Goal: Task Accomplishment & Management: Use online tool/utility

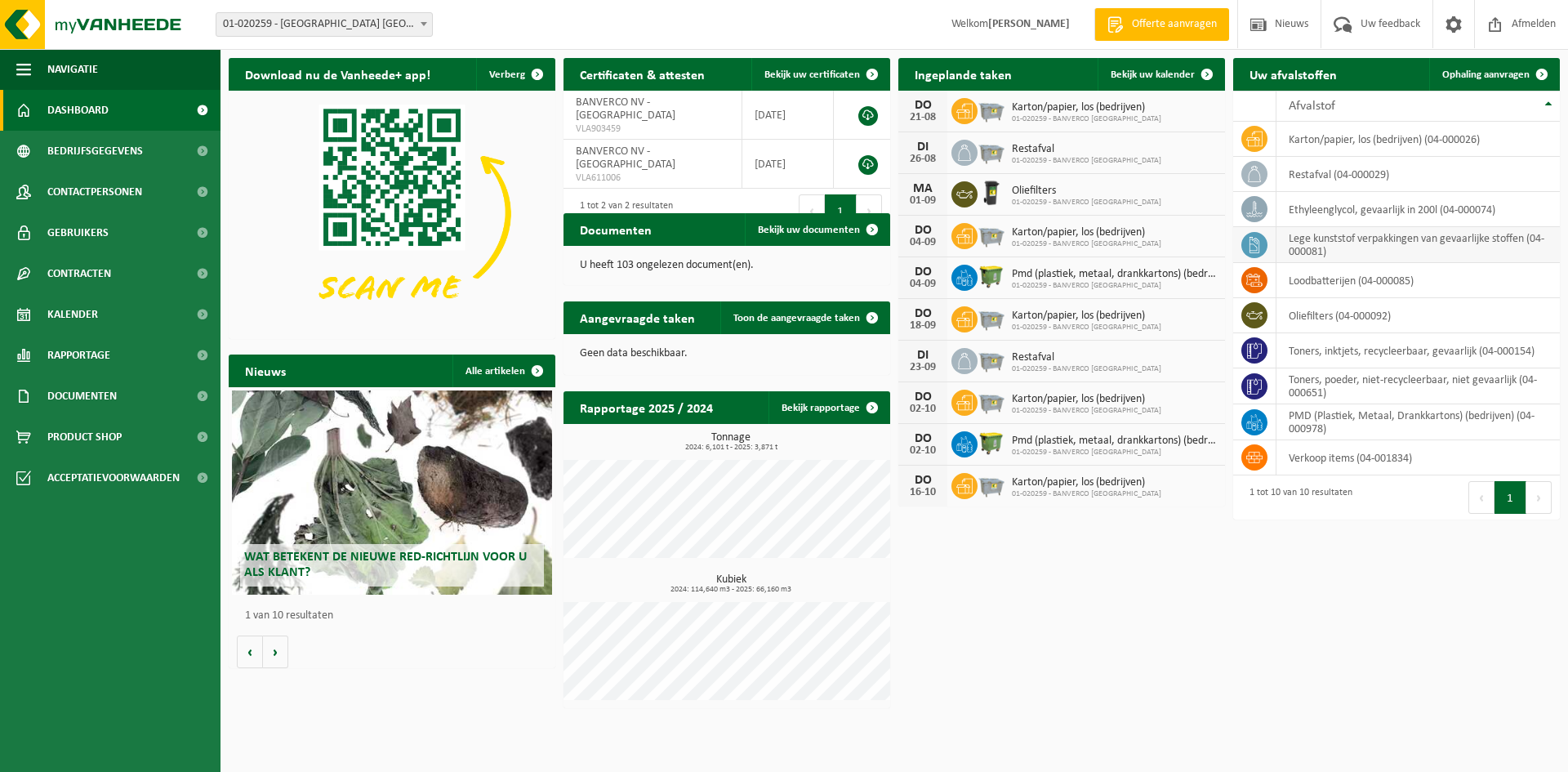
click at [1303, 244] on td "lege kunststof verpakkingen van gevaarlijke stoffen (04-000081)" at bounding box center [1418, 245] width 283 height 36
click at [1259, 245] on icon at bounding box center [1254, 245] width 16 height 16
click at [1543, 71] on span at bounding box center [1542, 74] width 32 height 32
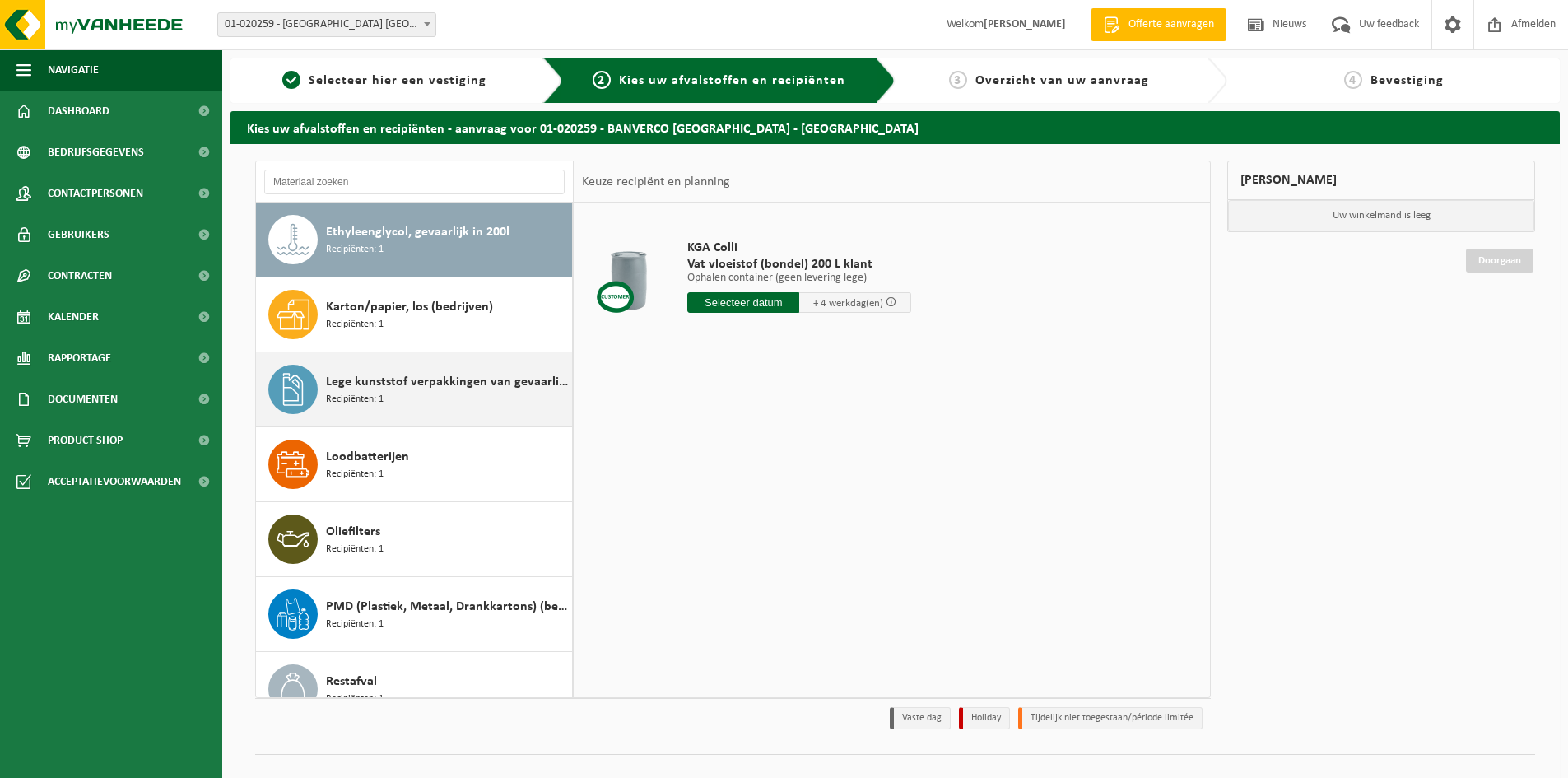
scroll to position [83, 0]
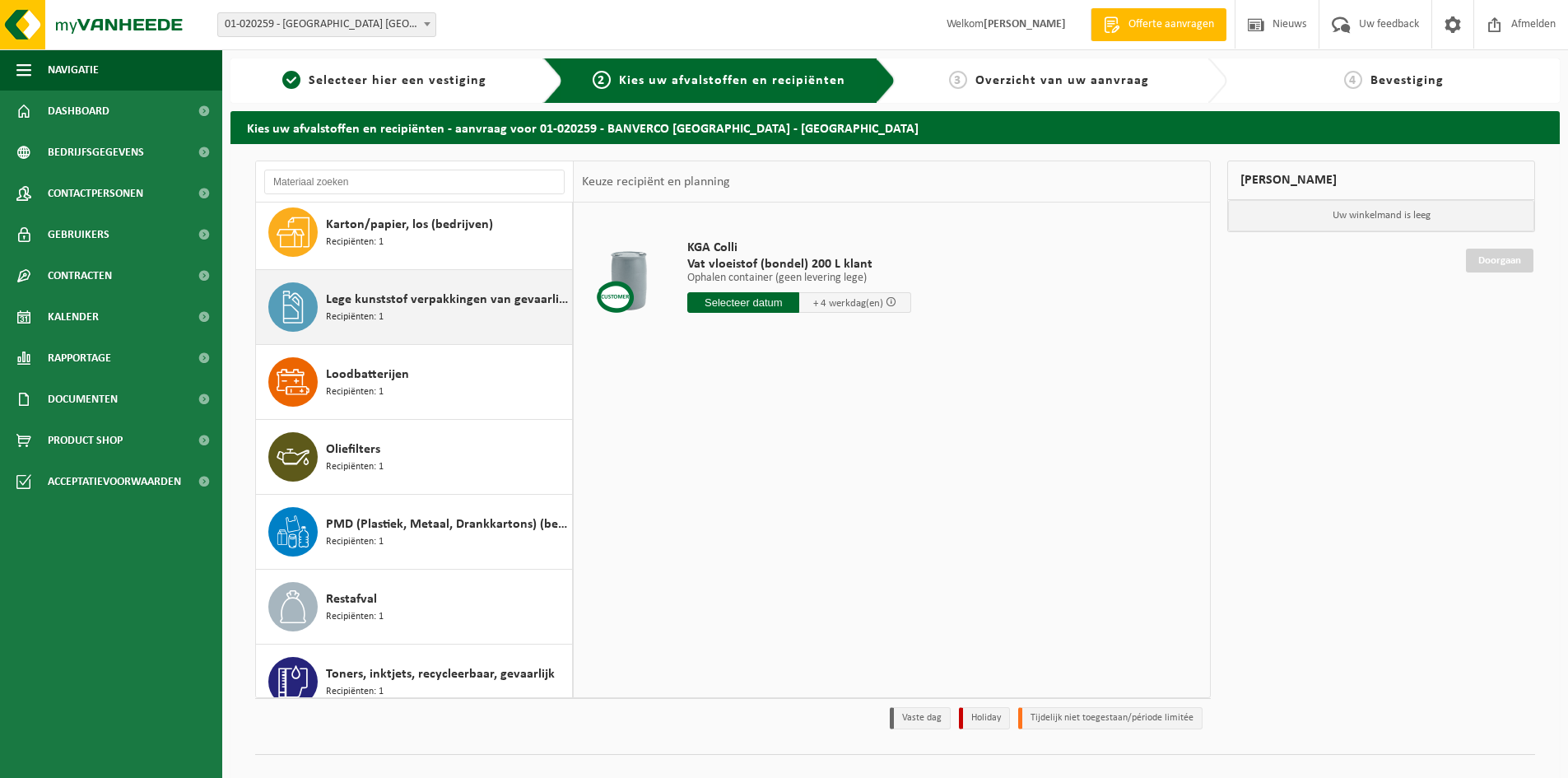
click at [394, 320] on div "Lege kunststof verpakkingen van gevaarlijke stoffen Recipiënten: 1" at bounding box center [446, 306] width 242 height 49
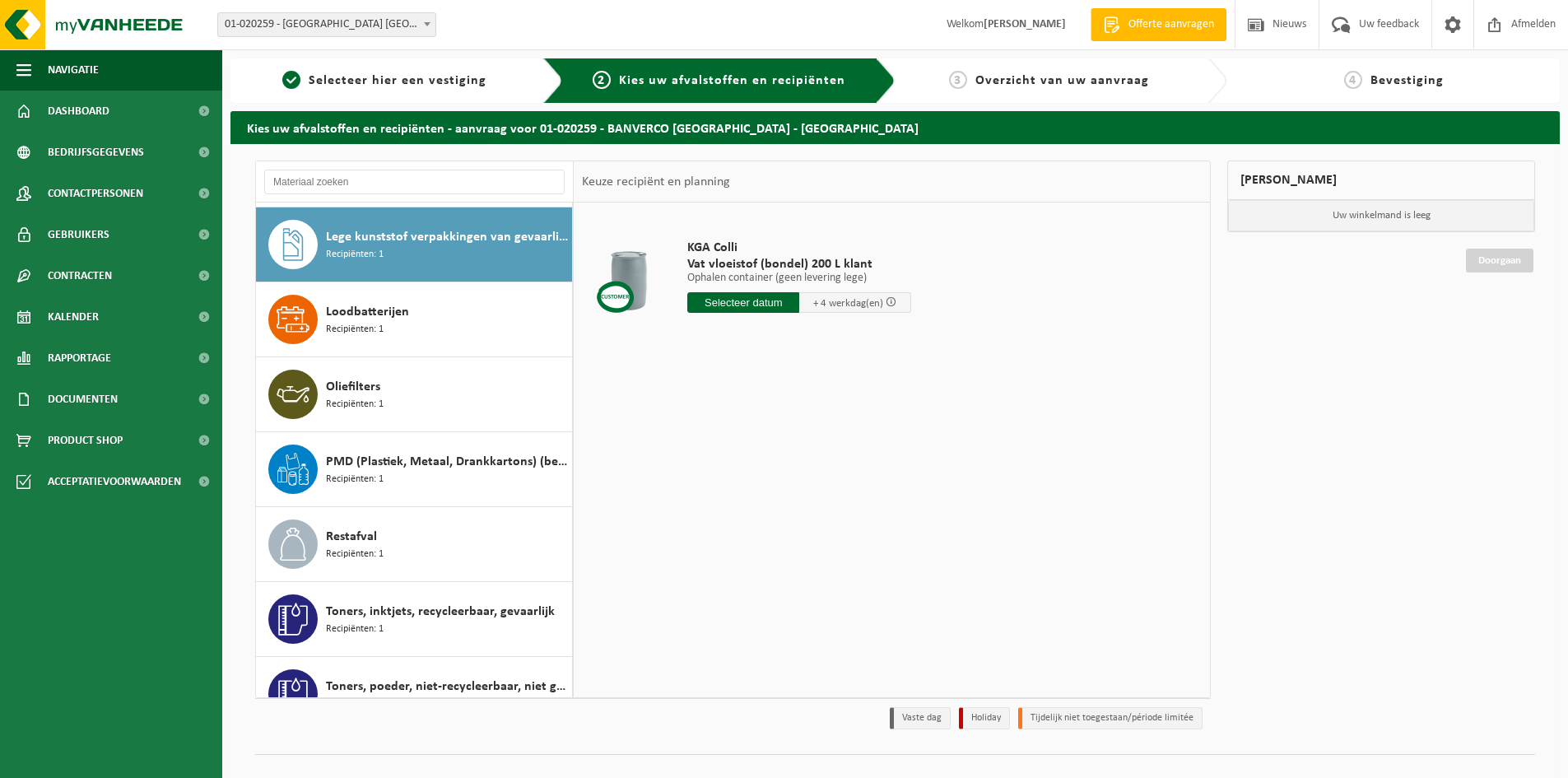
scroll to position [150, 0]
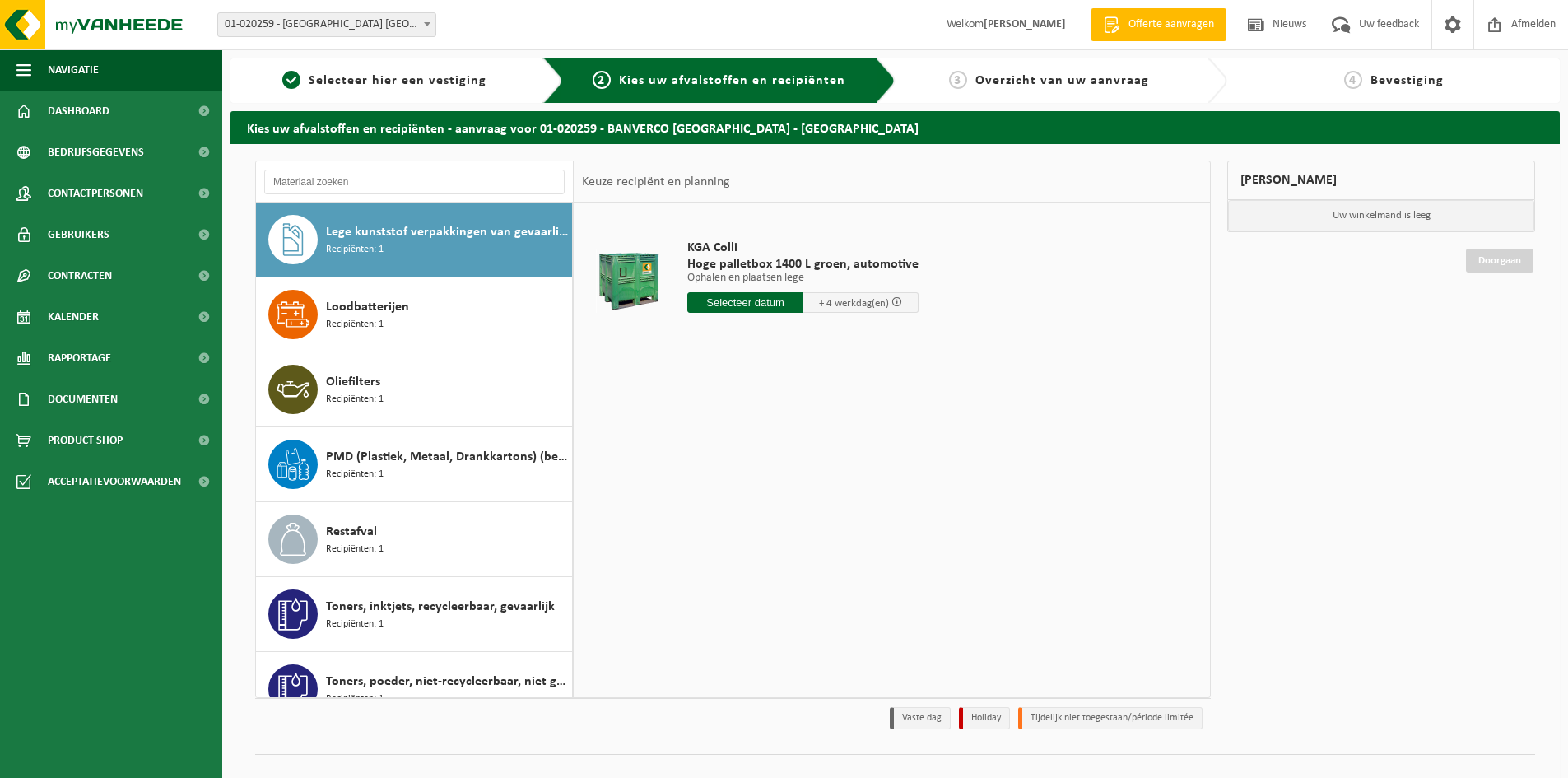
click at [727, 302] on input "text" at bounding box center [745, 302] width 116 height 20
click at [696, 503] on div "25" at bounding box center [702, 500] width 29 height 26
type input "Van 2025-08-25"
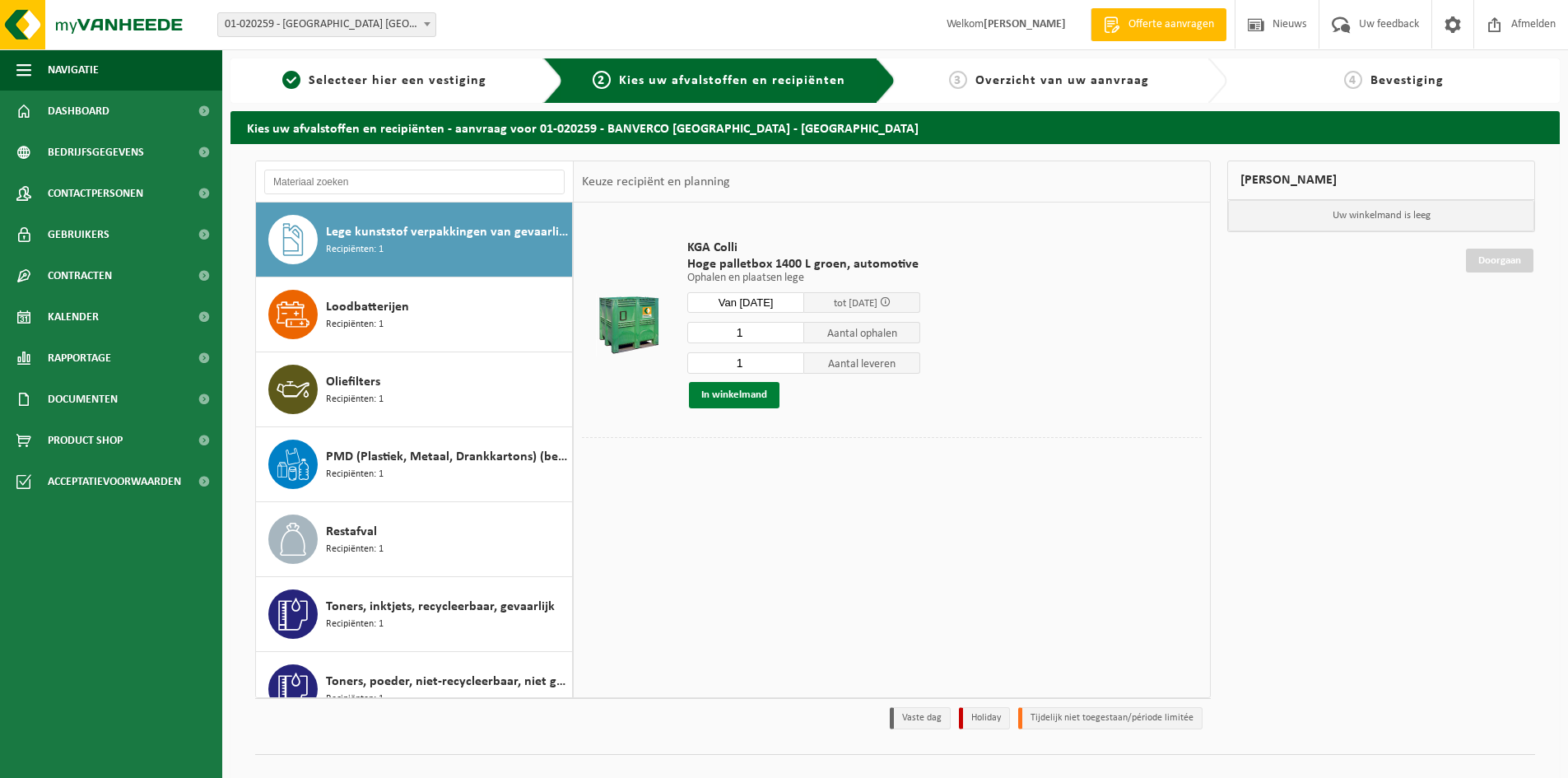
click at [743, 388] on button "In winkelmand" at bounding box center [734, 395] width 90 height 26
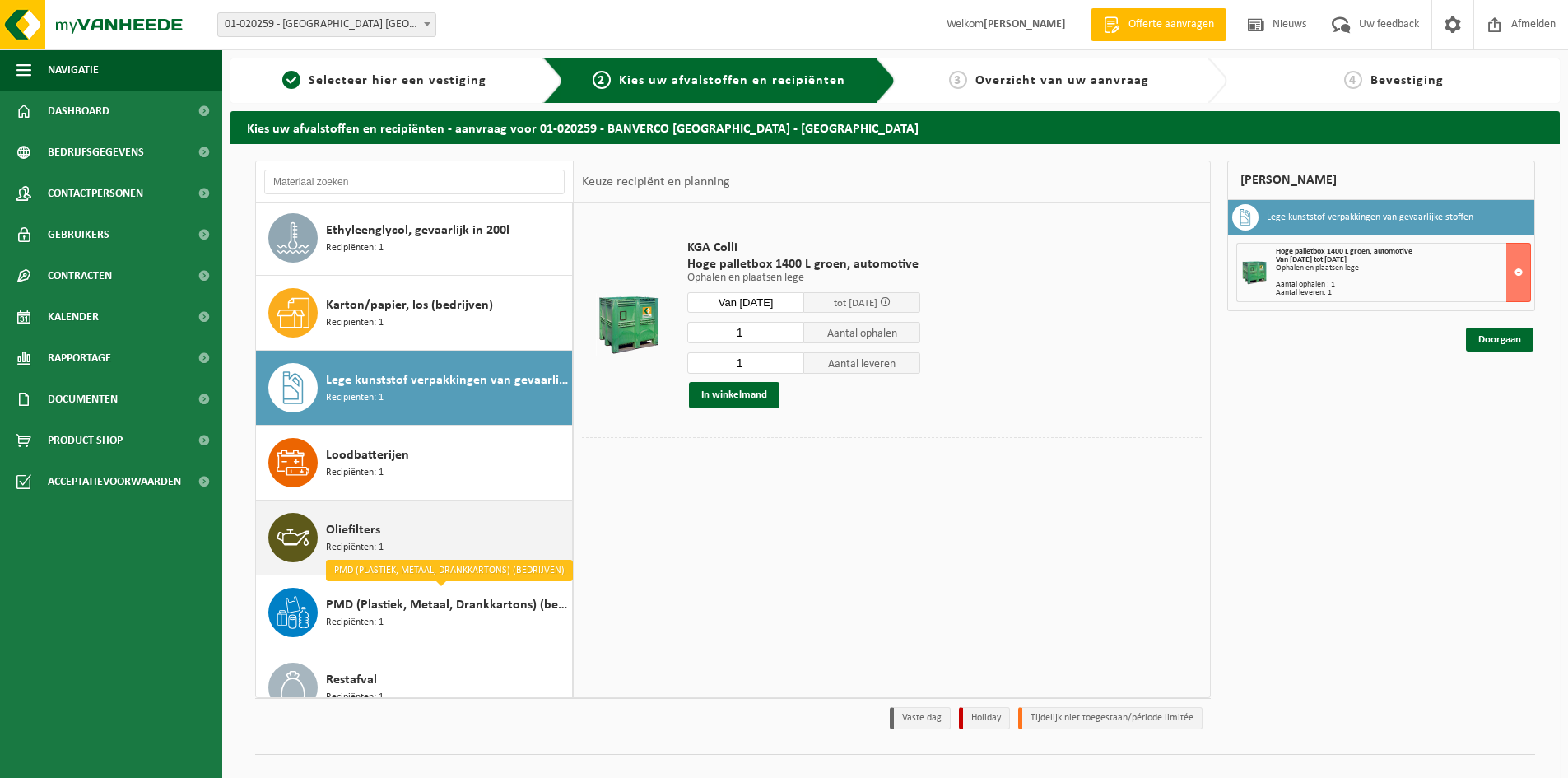
scroll to position [0, 0]
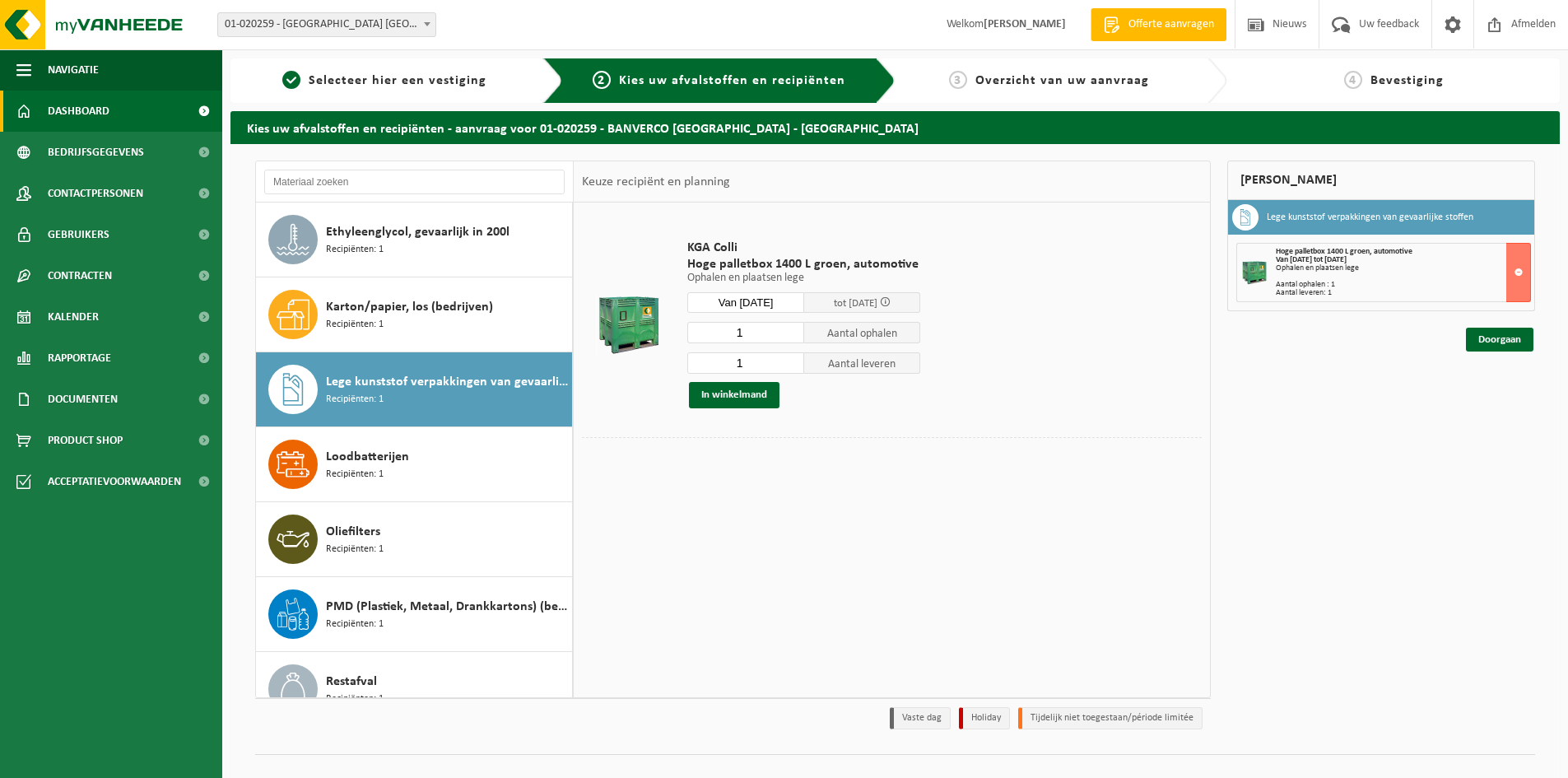
click at [89, 114] on span "Dashboard" at bounding box center [79, 110] width 61 height 41
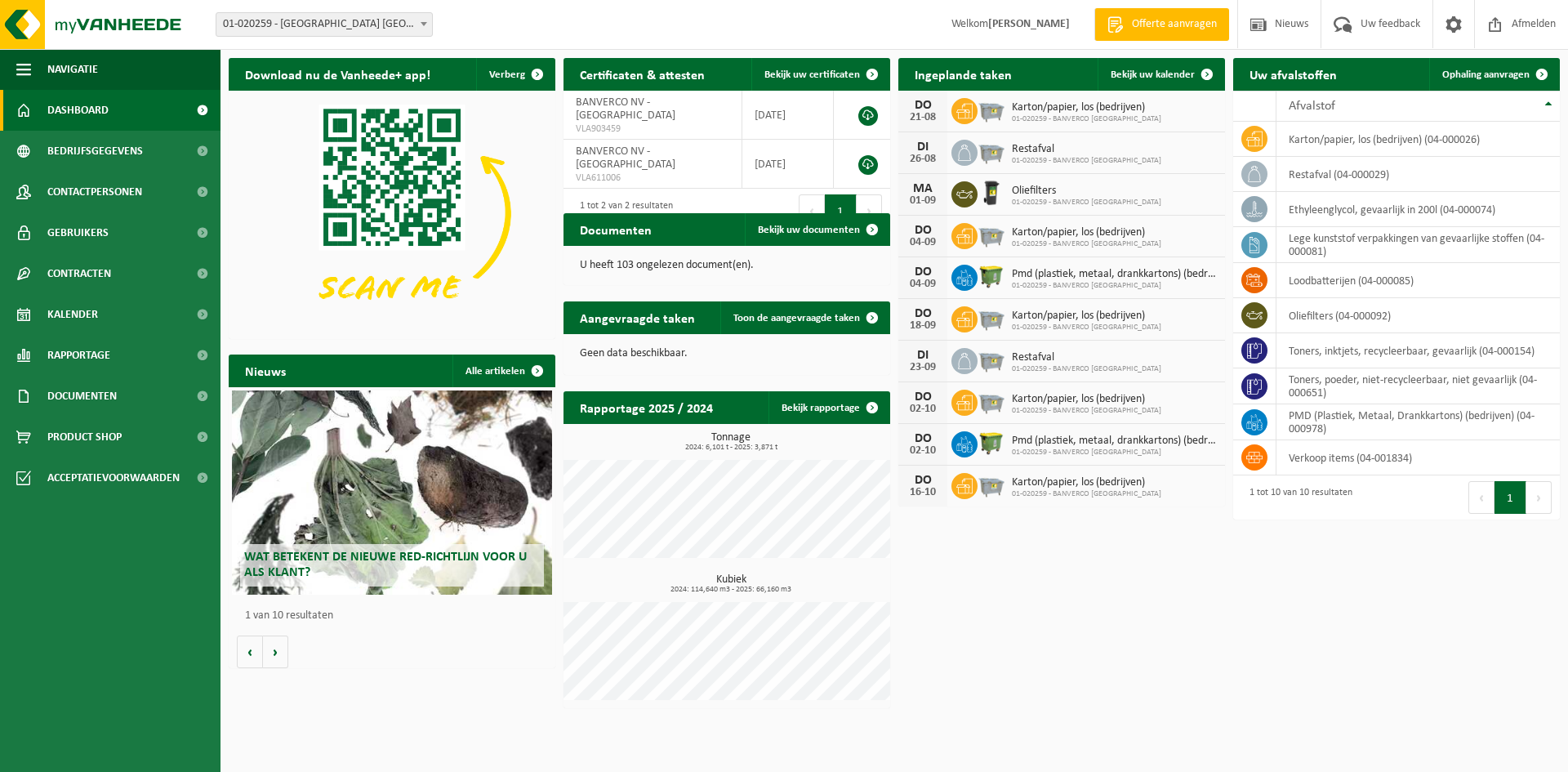
click at [421, 20] on span at bounding box center [423, 24] width 16 height 21
click at [89, 319] on span "Kalender" at bounding box center [72, 315] width 51 height 41
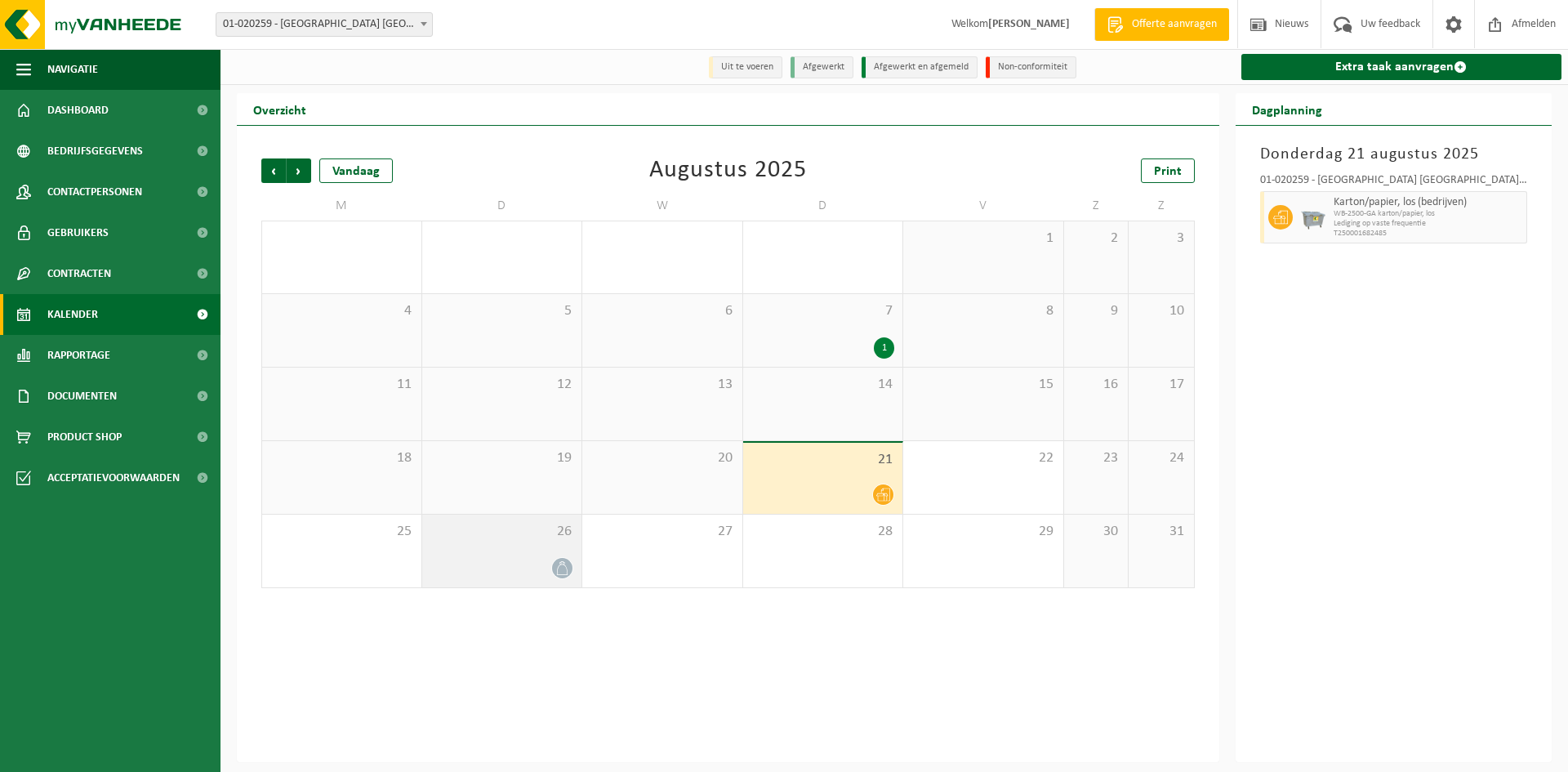
click at [562, 574] on icon at bounding box center [562, 568] width 14 height 14
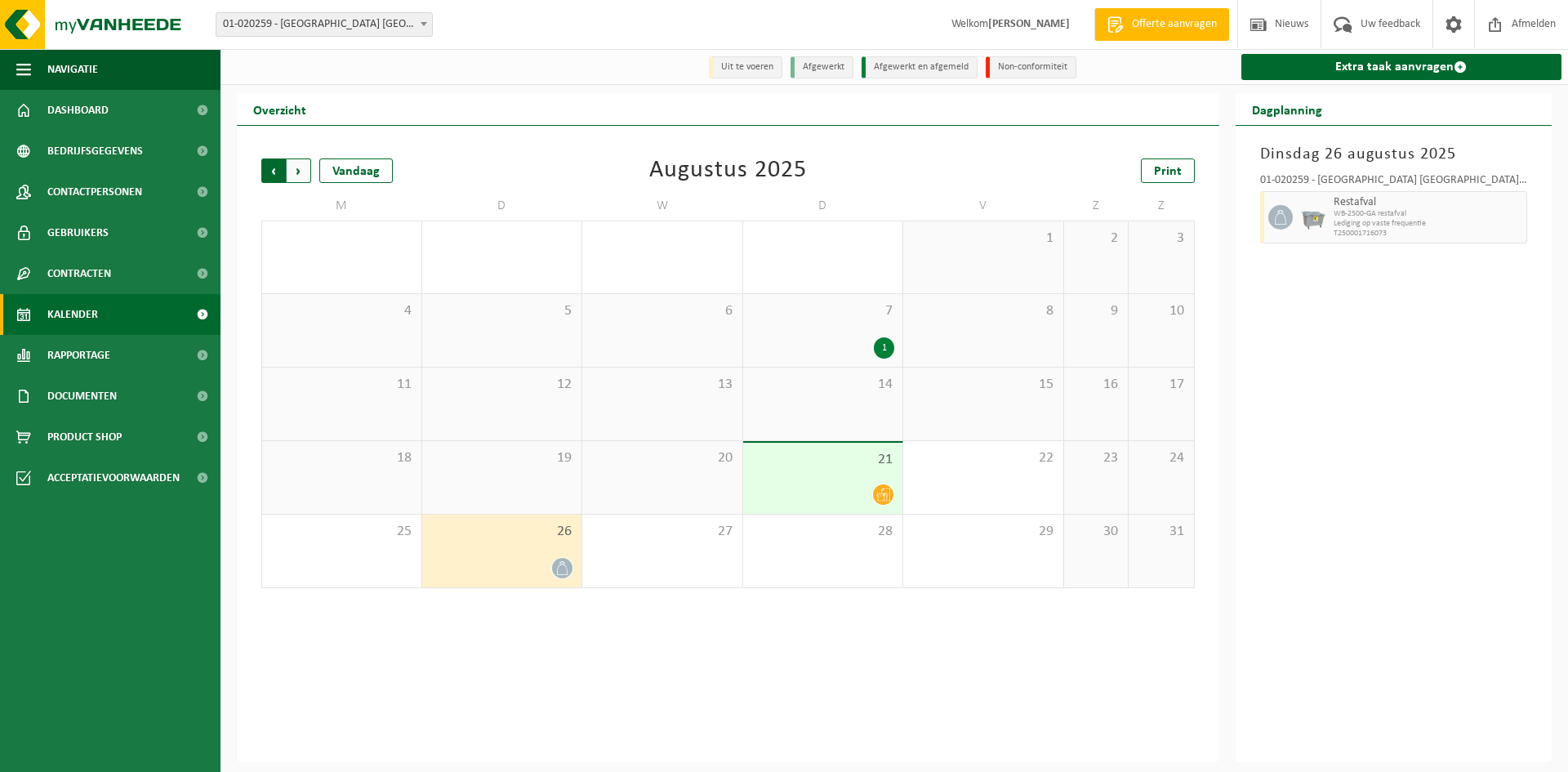
click at [301, 166] on span "Volgende" at bounding box center [299, 171] width 25 height 25
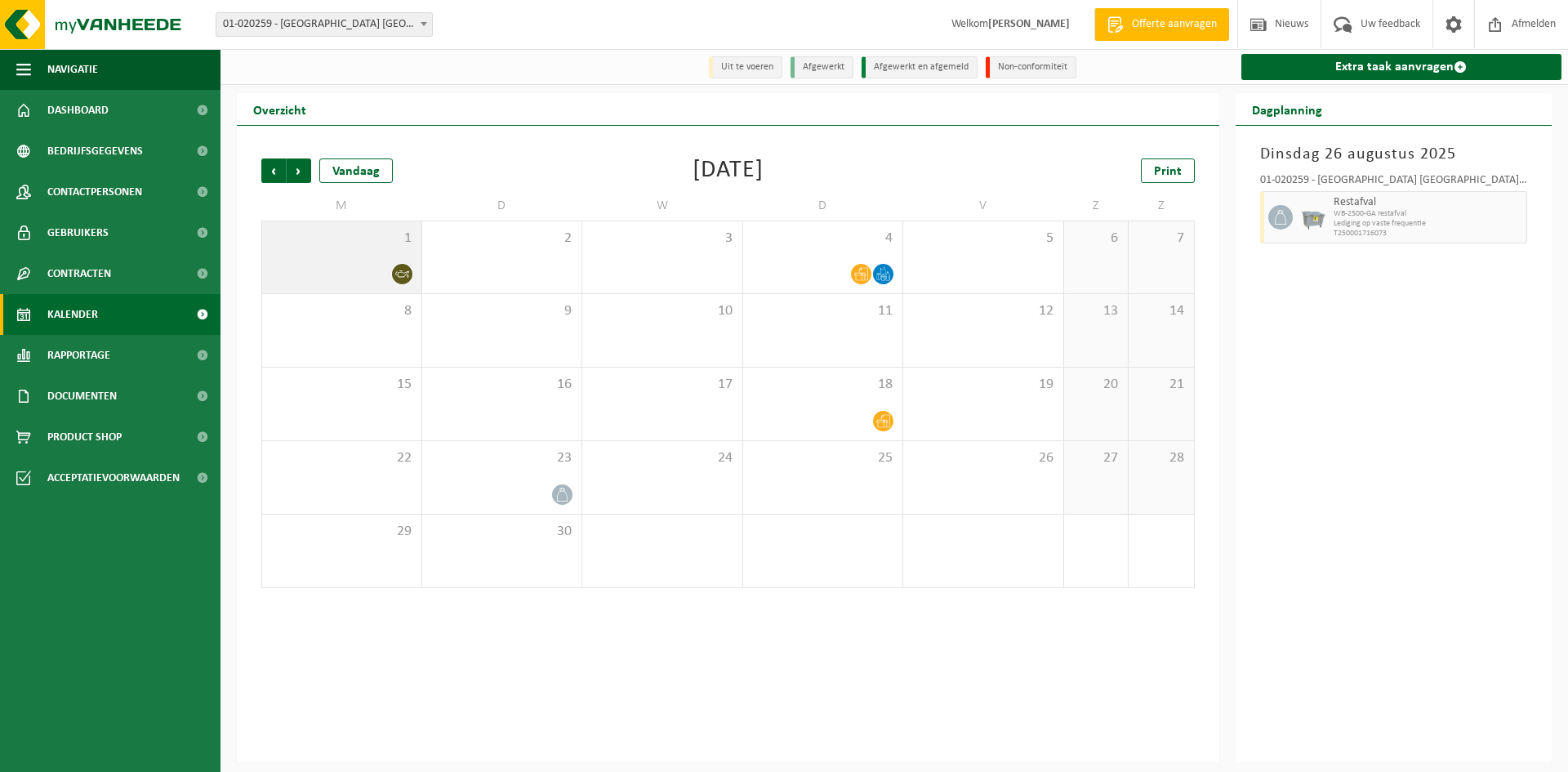
click at [402, 278] on icon at bounding box center [402, 274] width 14 height 14
